Goal: Find specific page/section: Find specific page/section

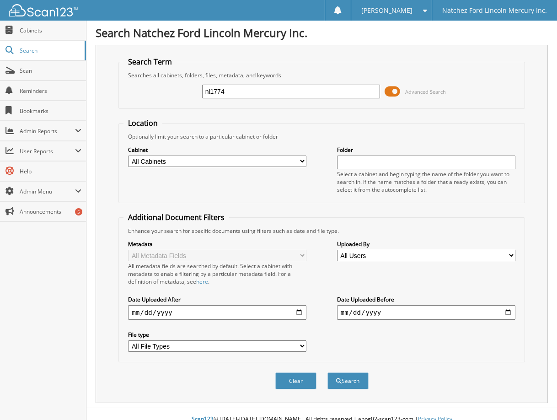
type input "nl1774"
click at [327, 372] on button "Search" at bounding box center [347, 380] width 41 height 17
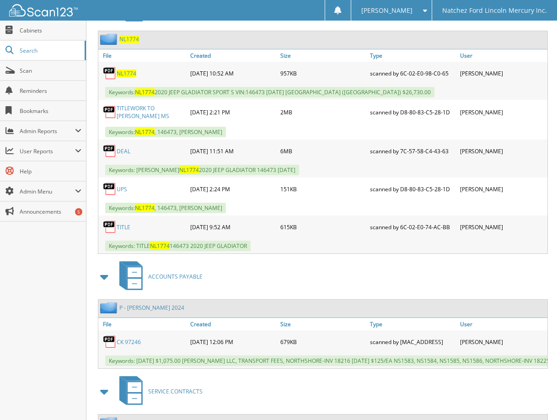
scroll to position [457, 0]
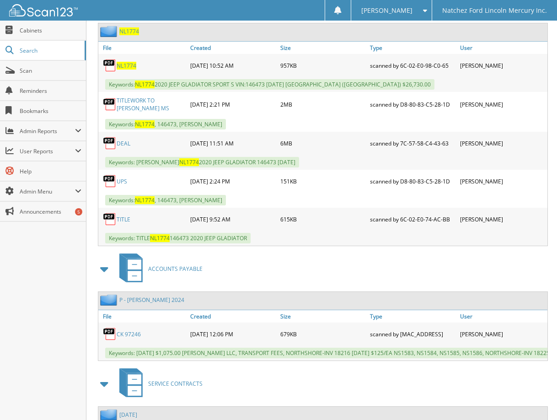
click at [123, 179] on link "UPS" at bounding box center [122, 181] width 11 height 8
click at [127, 142] on link "DEAL" at bounding box center [124, 143] width 14 height 8
